Goal: Complete application form: Complete application form

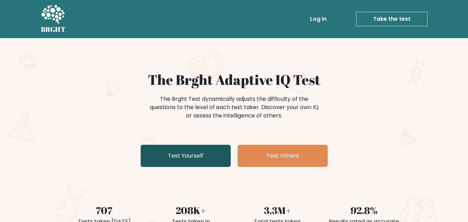
click at [204, 162] on link "Test Yourself" at bounding box center [186, 156] width 90 height 22
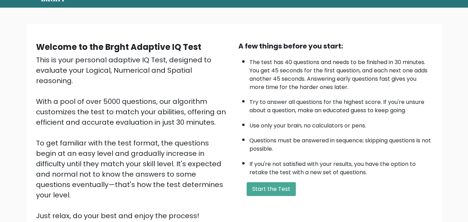
scroll to position [43, 0]
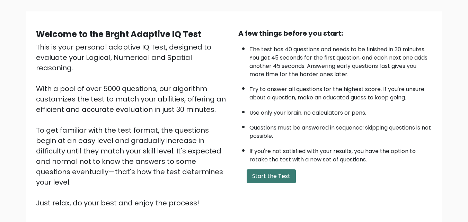
click at [274, 176] on button "Start the Test" at bounding box center [271, 176] width 49 height 14
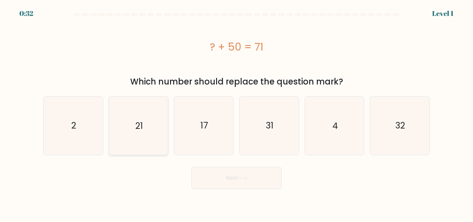
click at [137, 125] on text "21" at bounding box center [139, 126] width 8 height 12
click at [237, 113] on input "b. 21" at bounding box center [237, 112] width 0 height 2
radio input "true"
click at [232, 175] on button "Next" at bounding box center [237, 178] width 90 height 22
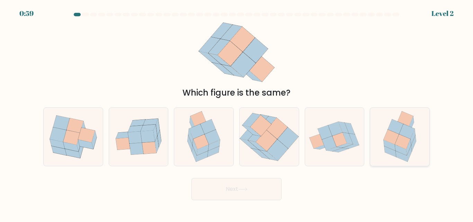
click at [407, 142] on icon at bounding box center [403, 142] width 16 height 15
click at [237, 113] on input "f." at bounding box center [237, 112] width 0 height 2
radio input "true"
click at [263, 183] on button "Next" at bounding box center [237, 189] width 90 height 22
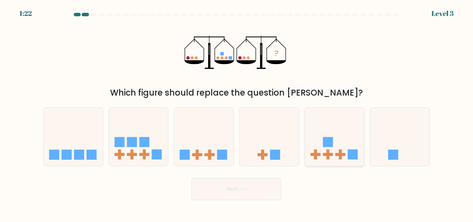
click at [337, 129] on icon at bounding box center [334, 136] width 59 height 49
click at [237, 113] on input "e." at bounding box center [237, 112] width 0 height 2
radio input "true"
click at [260, 192] on button "Next" at bounding box center [237, 189] width 90 height 22
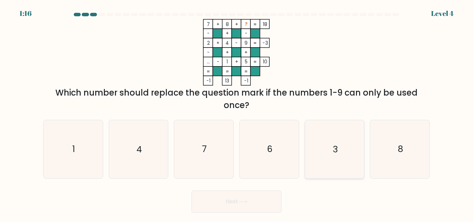
click at [329, 140] on icon "3" at bounding box center [335, 149] width 58 height 58
click at [237, 113] on input "e. 3" at bounding box center [237, 112] width 0 height 2
radio input "true"
click at [252, 208] on button "Next" at bounding box center [237, 202] width 90 height 22
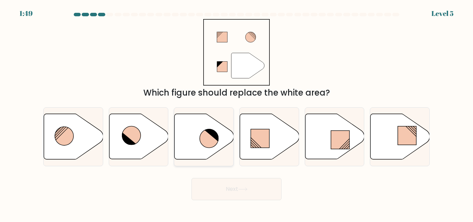
click at [208, 135] on icon at bounding box center [209, 138] width 19 height 19
click at [237, 113] on input "c." at bounding box center [237, 112] width 0 height 2
radio input "true"
click at [243, 191] on icon at bounding box center [242, 189] width 9 height 4
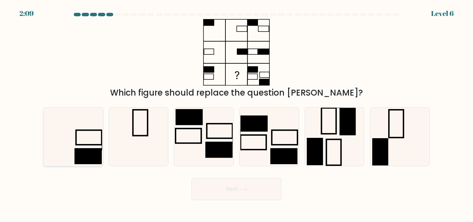
click at [90, 153] on rect at bounding box center [87, 157] width 27 height 16
click at [237, 113] on input "a." at bounding box center [237, 112] width 0 height 2
radio input "true"
click at [243, 196] on button "Next" at bounding box center [237, 189] width 90 height 22
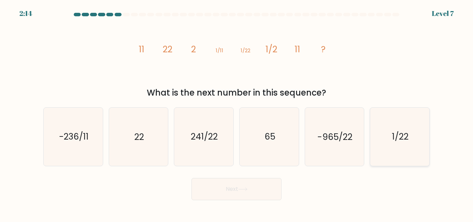
click at [418, 135] on icon "1/22" at bounding box center [400, 137] width 58 height 58
click at [237, 113] on input "f. 1/22" at bounding box center [237, 112] width 0 height 2
radio input "true"
click at [263, 192] on button "Next" at bounding box center [237, 189] width 90 height 22
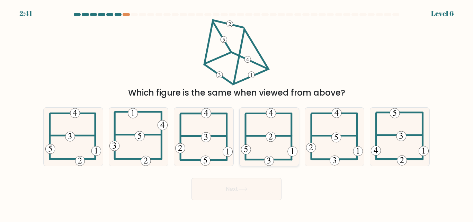
click at [278, 127] on icon at bounding box center [269, 137] width 56 height 58
click at [237, 113] on input "d." at bounding box center [237, 112] width 0 height 2
radio input "true"
click at [263, 188] on button "Next" at bounding box center [237, 189] width 90 height 22
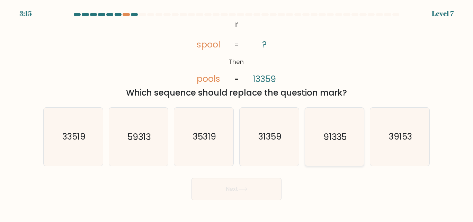
click at [337, 117] on icon "91335" at bounding box center [335, 137] width 58 height 58
click at [237, 113] on input "e. 91335" at bounding box center [237, 112] width 0 height 2
radio input "true"
click at [238, 192] on button "Next" at bounding box center [237, 189] width 90 height 22
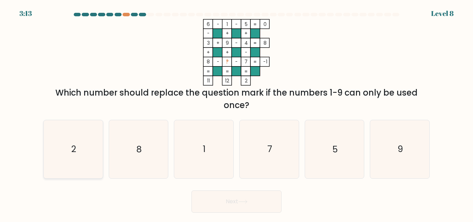
click at [97, 147] on icon "2" at bounding box center [73, 149] width 58 height 58
click at [237, 113] on input "a. 2" at bounding box center [237, 112] width 0 height 2
radio input "true"
click at [251, 209] on button "Next" at bounding box center [237, 202] width 90 height 22
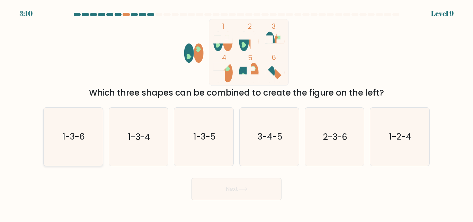
click at [75, 120] on icon "1-3-6" at bounding box center [73, 137] width 58 height 58
click at [237, 113] on input "a. 1-3-6" at bounding box center [237, 112] width 0 height 2
radio input "true"
click at [75, 120] on icon "1-3-6" at bounding box center [73, 136] width 57 height 57
click at [237, 113] on input "a. 1-3-6" at bounding box center [237, 112] width 0 height 2
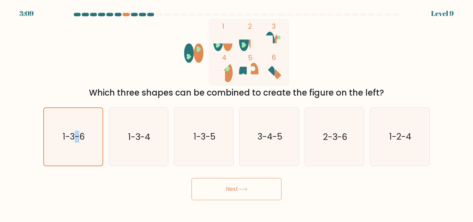
click at [272, 193] on button "Next" at bounding box center [237, 189] width 90 height 22
click at [260, 180] on button "Next" at bounding box center [237, 189] width 90 height 22
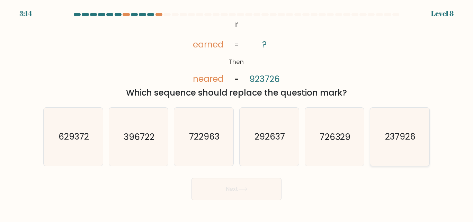
click at [401, 137] on text "237926" at bounding box center [400, 137] width 30 height 12
click at [237, 113] on input "f. 237926" at bounding box center [237, 112] width 0 height 2
radio input "true"
click at [401, 137] on text "237926" at bounding box center [400, 137] width 30 height 12
click at [237, 113] on input "f. 237926" at bounding box center [237, 112] width 0 height 2
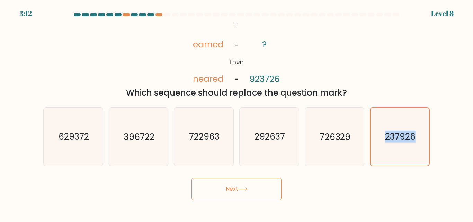
click at [212, 199] on button "Next" at bounding box center [237, 189] width 90 height 22
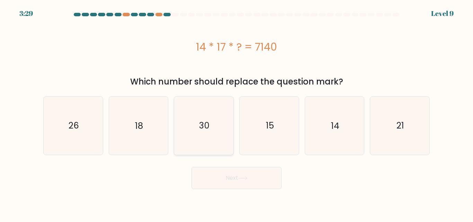
click at [212, 149] on icon "30" at bounding box center [204, 126] width 58 height 58
click at [237, 113] on input "c. 30" at bounding box center [237, 112] width 0 height 2
radio input "true"
click at [238, 179] on button "Next" at bounding box center [237, 178] width 90 height 22
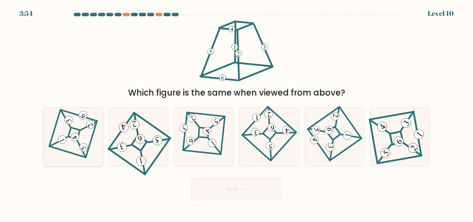
click at [73, 141] on 851 at bounding box center [74, 137] width 11 height 11
click at [237, 113] on input "a." at bounding box center [237, 112] width 0 height 2
radio input "true"
click at [227, 184] on button "Next" at bounding box center [237, 189] width 90 height 22
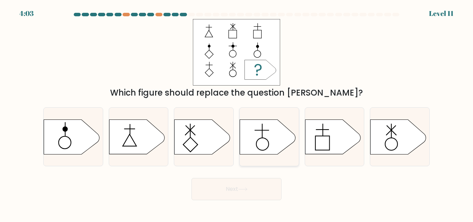
click at [253, 149] on icon at bounding box center [267, 137] width 55 height 35
click at [237, 113] on input "d." at bounding box center [237, 112] width 0 height 2
radio input "true"
click at [253, 149] on icon at bounding box center [267, 137] width 55 height 34
click at [237, 113] on input "d." at bounding box center [237, 112] width 0 height 2
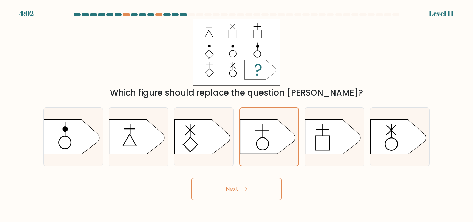
click at [243, 186] on button "Next" at bounding box center [237, 189] width 90 height 22
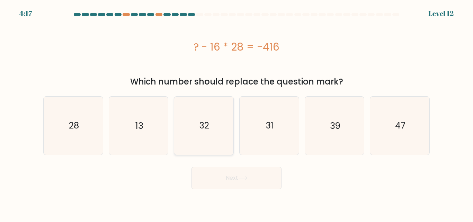
click at [215, 129] on icon "32" at bounding box center [204, 126] width 58 height 58
click at [237, 113] on input "c. 32" at bounding box center [237, 112] width 0 height 2
radio input "true"
click at [248, 184] on button "Next" at bounding box center [237, 178] width 90 height 22
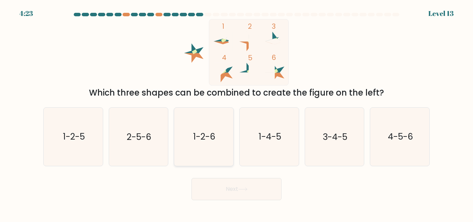
click at [217, 142] on icon "1-2-6" at bounding box center [204, 137] width 58 height 58
click at [237, 113] on input "c. 1-2-6" at bounding box center [237, 112] width 0 height 2
radio input "true"
click at [245, 188] on icon at bounding box center [242, 189] width 9 height 4
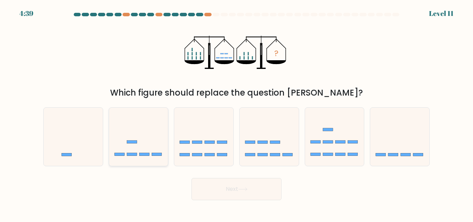
click at [159, 146] on icon at bounding box center [138, 136] width 59 height 49
click at [237, 113] on input "b." at bounding box center [237, 112] width 0 height 2
radio input "true"
click at [236, 184] on button "Next" at bounding box center [237, 189] width 90 height 22
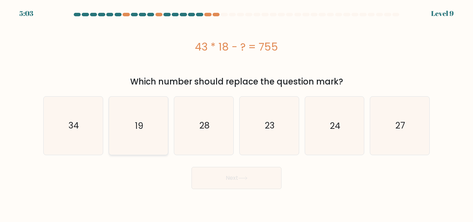
click at [134, 115] on icon "19" at bounding box center [138, 126] width 58 height 58
click at [237, 113] on input "b. 19" at bounding box center [237, 112] width 0 height 2
radio input "true"
click at [256, 186] on button "Next" at bounding box center [237, 178] width 90 height 22
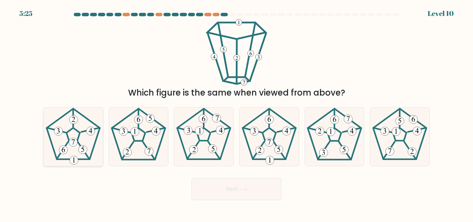
click at [82, 142] on icon at bounding box center [73, 137] width 58 height 58
click at [237, 113] on input "a." at bounding box center [237, 112] width 0 height 2
radio input "true"
click at [224, 192] on button "Next" at bounding box center [237, 189] width 90 height 22
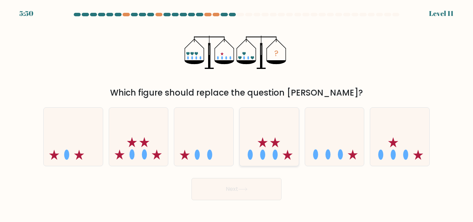
click at [265, 165] on div at bounding box center [269, 136] width 60 height 59
click at [237, 113] on input "d." at bounding box center [237, 112] width 0 height 2
radio input "true"
click at [266, 164] on div at bounding box center [269, 136] width 60 height 59
click at [237, 113] on input "d." at bounding box center [237, 112] width 0 height 2
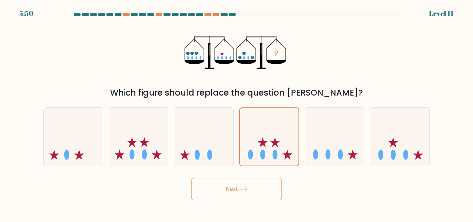
click at [252, 190] on button "Next" at bounding box center [237, 189] width 90 height 22
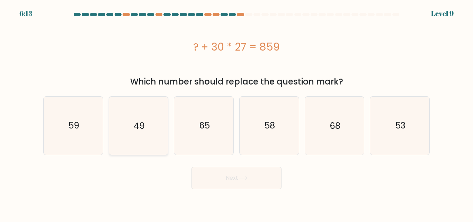
click at [155, 126] on icon "49" at bounding box center [138, 126] width 58 height 58
click at [237, 113] on input "b. 49" at bounding box center [237, 112] width 0 height 2
radio input "true"
click at [256, 181] on button "Next" at bounding box center [237, 178] width 90 height 22
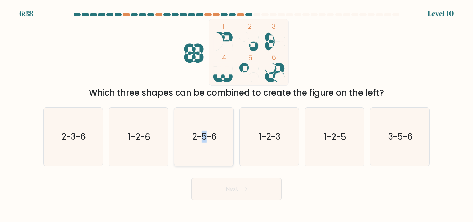
click at [205, 139] on text "2-5-6" at bounding box center [204, 137] width 25 height 12
click at [248, 194] on button "Next" at bounding box center [237, 189] width 90 height 22
click at [222, 156] on icon "2-5-6" at bounding box center [204, 137] width 58 height 58
click at [237, 113] on input "c. 2-5-6" at bounding box center [237, 112] width 0 height 2
radio input "true"
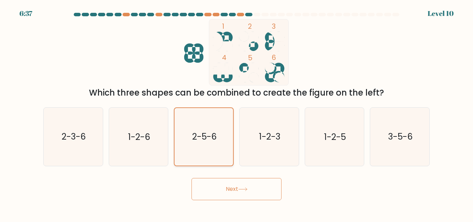
click at [222, 156] on icon "2-5-6" at bounding box center [203, 136] width 57 height 57
click at [237, 113] on input "c. 2-5-6" at bounding box center [237, 112] width 0 height 2
click at [248, 191] on icon at bounding box center [242, 189] width 9 height 4
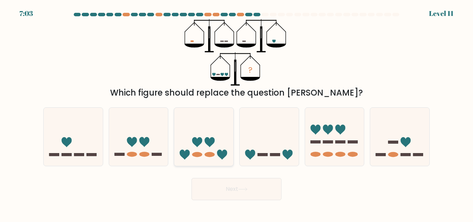
click at [213, 153] on ellipse at bounding box center [210, 154] width 10 height 5
click at [237, 113] on input "c." at bounding box center [237, 112] width 0 height 2
radio input "true"
click at [239, 175] on div "Next" at bounding box center [236, 188] width 395 height 26
click at [241, 183] on button "Next" at bounding box center [237, 189] width 90 height 22
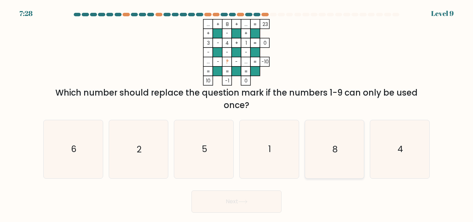
click at [345, 149] on icon "8" at bounding box center [335, 149] width 58 height 58
click at [237, 113] on input "e. 8" at bounding box center [237, 112] width 0 height 2
radio input "true"
click at [253, 197] on button "Next" at bounding box center [237, 202] width 90 height 22
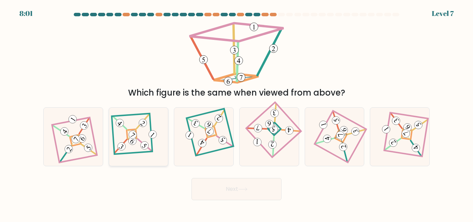
click at [131, 142] on 111 at bounding box center [132, 140] width 11 height 11
click at [237, 113] on input "b." at bounding box center [237, 112] width 0 height 2
radio input "true"
click at [221, 188] on button "Next" at bounding box center [237, 189] width 90 height 22
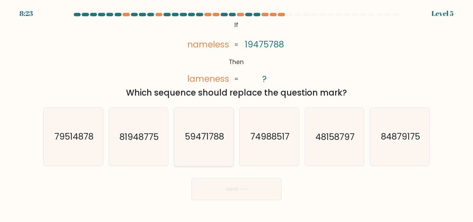
click at [192, 138] on text "59471788" at bounding box center [204, 137] width 39 height 12
click at [237, 113] on input "c. 59471788" at bounding box center [237, 112] width 0 height 2
radio input "true"
click at [221, 185] on button "Next" at bounding box center [237, 189] width 90 height 22
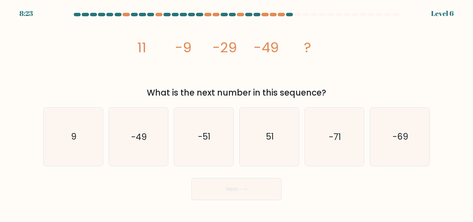
click at [369, 138] on div "f. -69" at bounding box center [399, 136] width 65 height 59
click at [387, 138] on icon "-69" at bounding box center [400, 137] width 58 height 58
click at [237, 113] on input "f. -69" at bounding box center [237, 112] width 0 height 2
radio input "true"
click at [254, 191] on button "Next" at bounding box center [237, 189] width 90 height 22
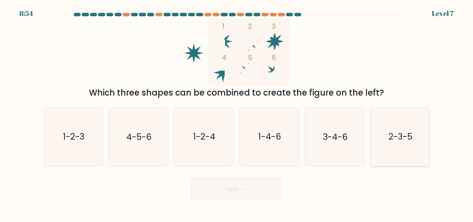
click at [406, 132] on text "2-3-5" at bounding box center [401, 137] width 24 height 12
click at [237, 113] on input "f. 2-3-5" at bounding box center [237, 112] width 0 height 2
radio input "true"
click at [231, 189] on button "Next" at bounding box center [237, 189] width 90 height 22
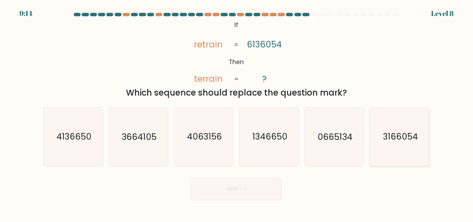
click at [393, 135] on text "3166054" at bounding box center [400, 137] width 35 height 12
click at [237, 113] on input "f. 3166054" at bounding box center [237, 112] width 0 height 2
radio input "true"
click at [393, 135] on text "3166054" at bounding box center [400, 137] width 35 height 12
click at [237, 113] on input "f. 3166054" at bounding box center [237, 112] width 0 height 2
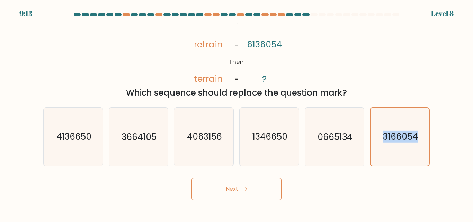
click at [242, 185] on button "Next" at bounding box center [237, 189] width 90 height 22
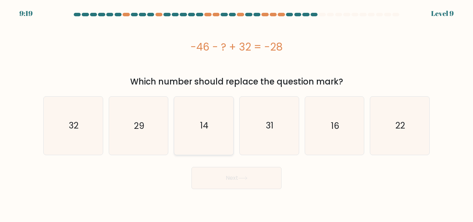
click at [223, 134] on icon "14" at bounding box center [204, 126] width 58 height 58
click at [237, 113] on input "c. 14" at bounding box center [237, 112] width 0 height 2
radio input "true"
click at [239, 177] on button "Next" at bounding box center [237, 178] width 90 height 22
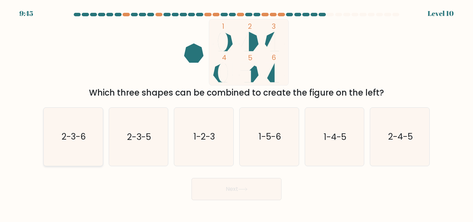
click at [73, 149] on icon "2-3-6" at bounding box center [73, 137] width 58 height 58
click at [237, 113] on input "a. 2-3-6" at bounding box center [237, 112] width 0 height 2
radio input "true"
click at [248, 186] on button "Next" at bounding box center [237, 189] width 90 height 22
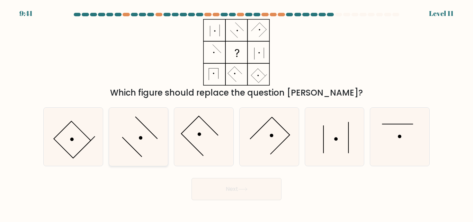
click at [134, 140] on icon at bounding box center [138, 137] width 58 height 58
click at [237, 113] on input "b." at bounding box center [237, 112] width 0 height 2
radio input "true"
click at [237, 192] on button "Next" at bounding box center [237, 189] width 90 height 22
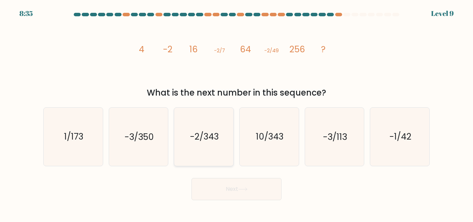
click at [217, 149] on icon "-2/343" at bounding box center [204, 137] width 58 height 58
click at [237, 113] on input "c. -2/343" at bounding box center [237, 112] width 0 height 2
radio input "true"
click at [263, 195] on button "Next" at bounding box center [237, 189] width 90 height 22
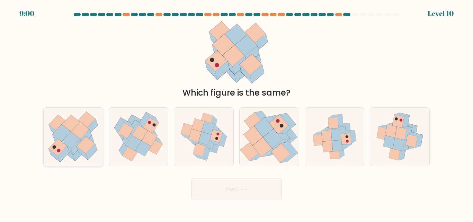
click at [67, 144] on icon at bounding box center [71, 140] width 18 height 17
click at [237, 113] on input "a." at bounding box center [237, 112] width 0 height 2
radio input "true"
click at [273, 192] on button "Next" at bounding box center [237, 189] width 90 height 22
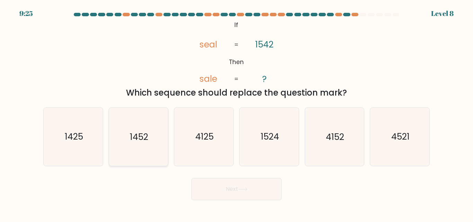
click at [140, 140] on text "1452" at bounding box center [139, 137] width 18 height 12
click at [237, 113] on input "b. 1452" at bounding box center [237, 112] width 0 height 2
radio input "true"
click at [73, 149] on icon "1425" at bounding box center [73, 137] width 58 height 58
click at [237, 113] on input "a. 1425" at bounding box center [237, 112] width 0 height 2
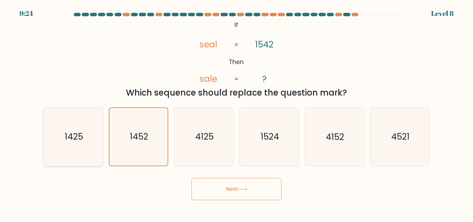
radio input "true"
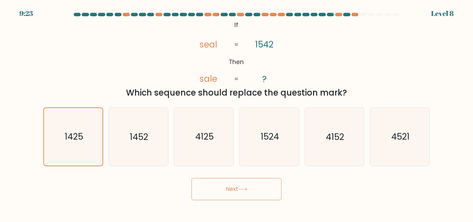
click at [254, 190] on button "Next" at bounding box center [237, 189] width 90 height 22
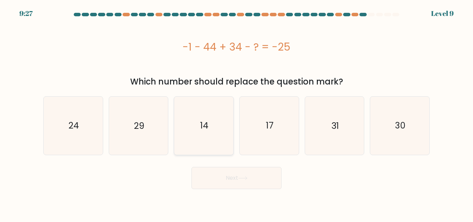
click at [185, 132] on icon "14" at bounding box center [204, 126] width 58 height 58
click at [237, 113] on input "c. 14" at bounding box center [237, 112] width 0 height 2
radio input "true"
click at [228, 179] on button "Next" at bounding box center [237, 178] width 90 height 22
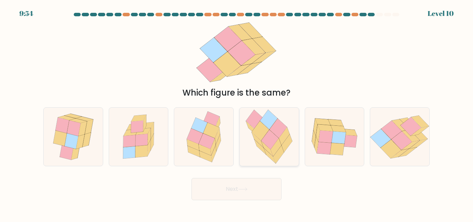
click at [268, 144] on icon at bounding box center [270, 139] width 17 height 19
click at [237, 113] on input "d." at bounding box center [237, 112] width 0 height 2
radio input "true"
click at [262, 180] on button "Next" at bounding box center [237, 189] width 90 height 22
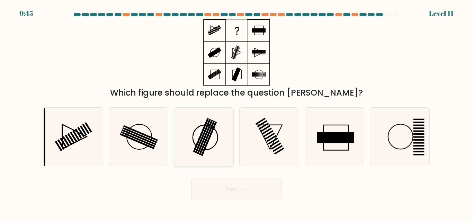
click at [208, 141] on rect at bounding box center [209, 139] width 16 height 34
click at [237, 113] on input "c." at bounding box center [237, 112] width 0 height 2
radio input "true"
click at [235, 191] on button "Next" at bounding box center [237, 189] width 90 height 22
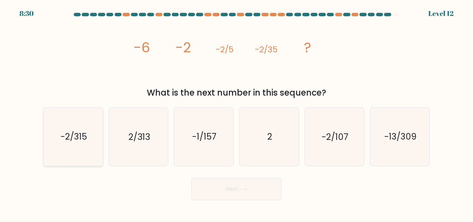
click at [67, 151] on icon "-2/315" at bounding box center [73, 137] width 58 height 58
click at [237, 113] on input "a. -2/315" at bounding box center [237, 112] width 0 height 2
radio input "true"
click at [244, 187] on button "Next" at bounding box center [237, 189] width 90 height 22
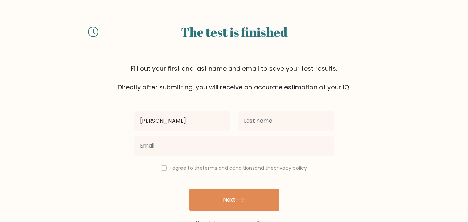
type input "[PERSON_NAME]"
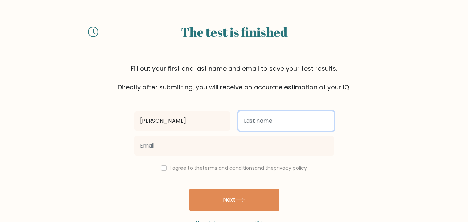
click at [269, 120] on input "text" at bounding box center [286, 120] width 96 height 19
type input "Caballes"
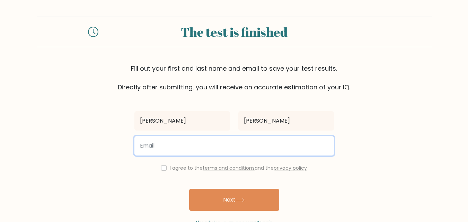
click at [220, 151] on input "email" at bounding box center [234, 145] width 200 height 19
type input "roselcaballes701@gmail.com"
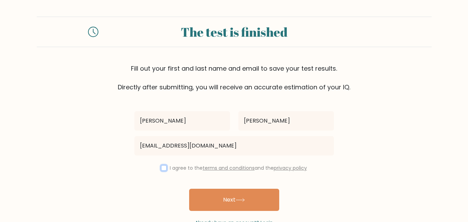
click at [163, 168] on input "checkbox" at bounding box center [164, 168] width 6 height 6
checkbox input "true"
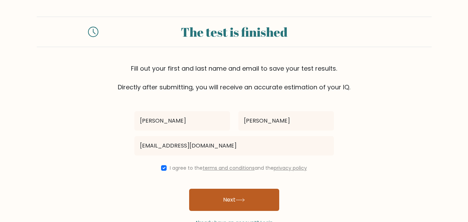
click at [253, 204] on button "Next" at bounding box center [234, 200] width 90 height 22
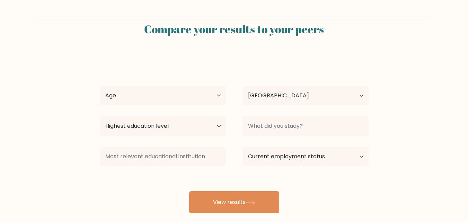
select select "PH"
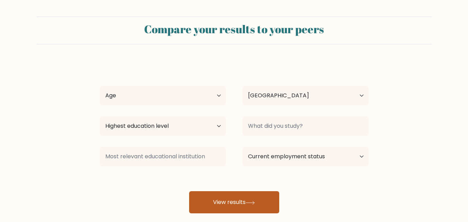
click at [247, 201] on button "View results" at bounding box center [234, 202] width 90 height 22
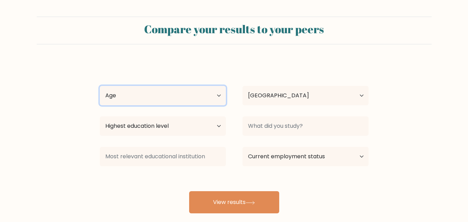
click at [211, 93] on select "Age Under 18 years old 18-24 years old 25-34 years old 35-44 years old 45-54 ye…" at bounding box center [163, 95] width 126 height 19
select select "25_34"
click at [100, 86] on select "Age Under 18 years old 18-24 years old 25-34 years old 35-44 years old 45-54 ye…" at bounding box center [163, 95] width 126 height 19
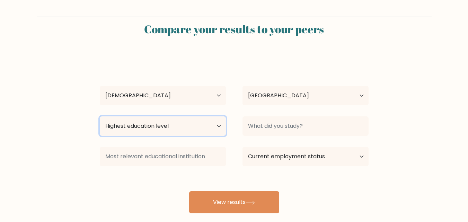
click at [190, 130] on select "Highest education level No schooling Primary Lower Secondary Upper Secondary Oc…" at bounding box center [163, 125] width 126 height 19
select select "upper_secondary"
click at [100, 116] on select "Highest education level No schooling Primary Lower Secondary Upper Secondary Oc…" at bounding box center [163, 125] width 126 height 19
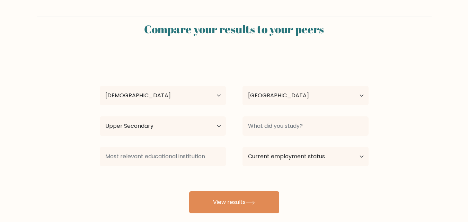
click at [192, 62] on div "Rosel Caballes Age Under 18 years old 18-24 years old 25-34 years old 35-44 yea…" at bounding box center [234, 137] width 277 height 152
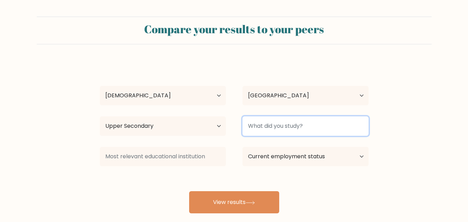
click at [317, 123] on input at bounding box center [306, 125] width 126 height 19
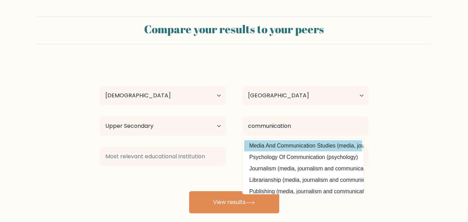
click at [329, 144] on option "Media And Communication Studies (media, journalism and communications)" at bounding box center [303, 145] width 118 height 11
type input "Media And Communication Studies"
click at [329, 144] on div "Current employment status Employed Student Retired Other / prefer not to answer" at bounding box center [305, 156] width 143 height 25
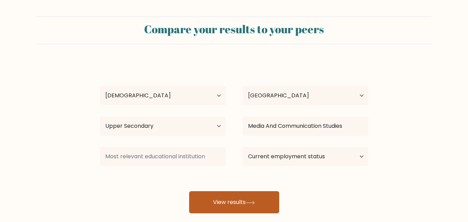
click at [268, 203] on button "View results" at bounding box center [234, 202] width 90 height 22
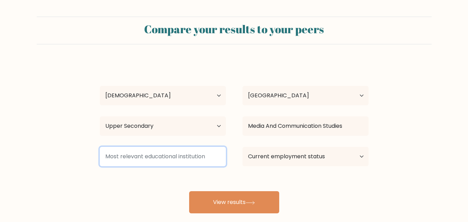
click at [189, 159] on input at bounding box center [163, 156] width 126 height 19
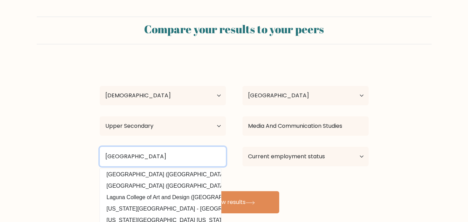
scroll to position [68, 0]
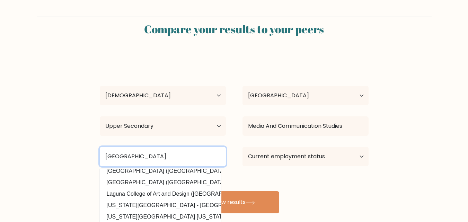
type input "laguna university"
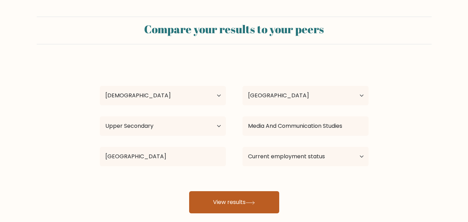
click at [247, 198] on button "View results" at bounding box center [234, 202] width 90 height 22
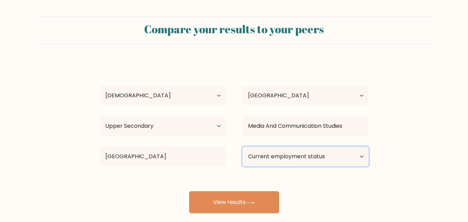
click at [332, 153] on select "Current employment status Employed Student Retired Other / prefer not to answer" at bounding box center [306, 156] width 126 height 19
select select "other"
click at [243, 147] on select "Current employment status Employed Student Retired Other / prefer not to answer" at bounding box center [306, 156] width 126 height 19
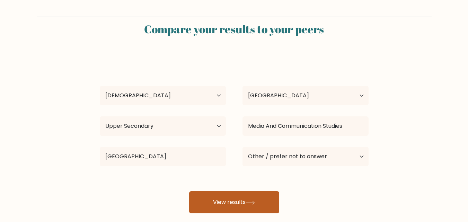
click at [267, 203] on button "View results" at bounding box center [234, 202] width 90 height 22
